Goal: Find specific page/section

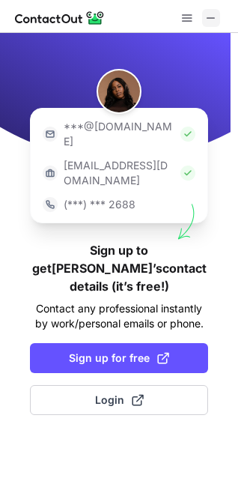
click at [212, 24] on span at bounding box center [211, 18] width 12 height 12
